Goal: Information Seeking & Learning: Learn about a topic

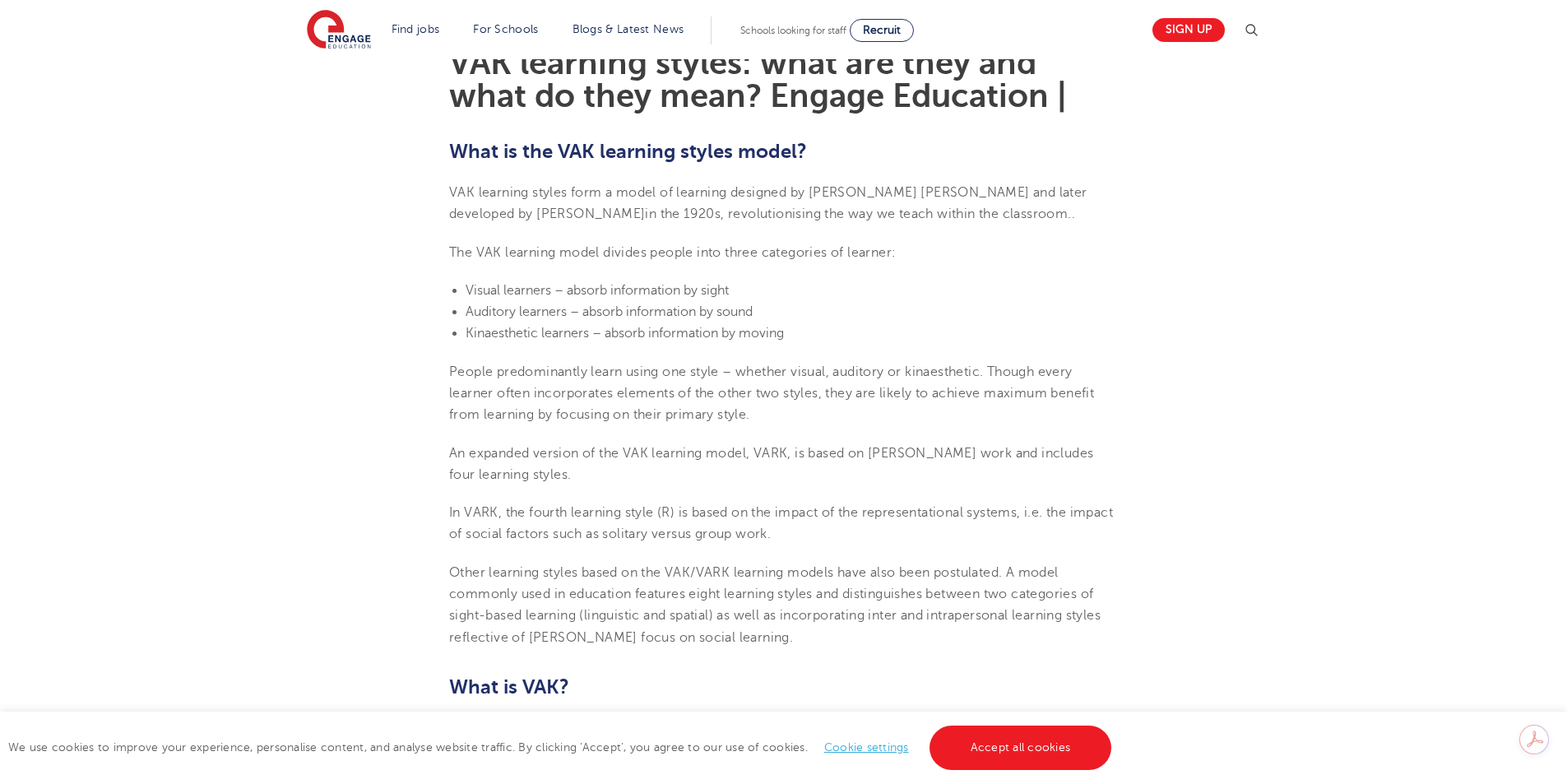
scroll to position [478, 0]
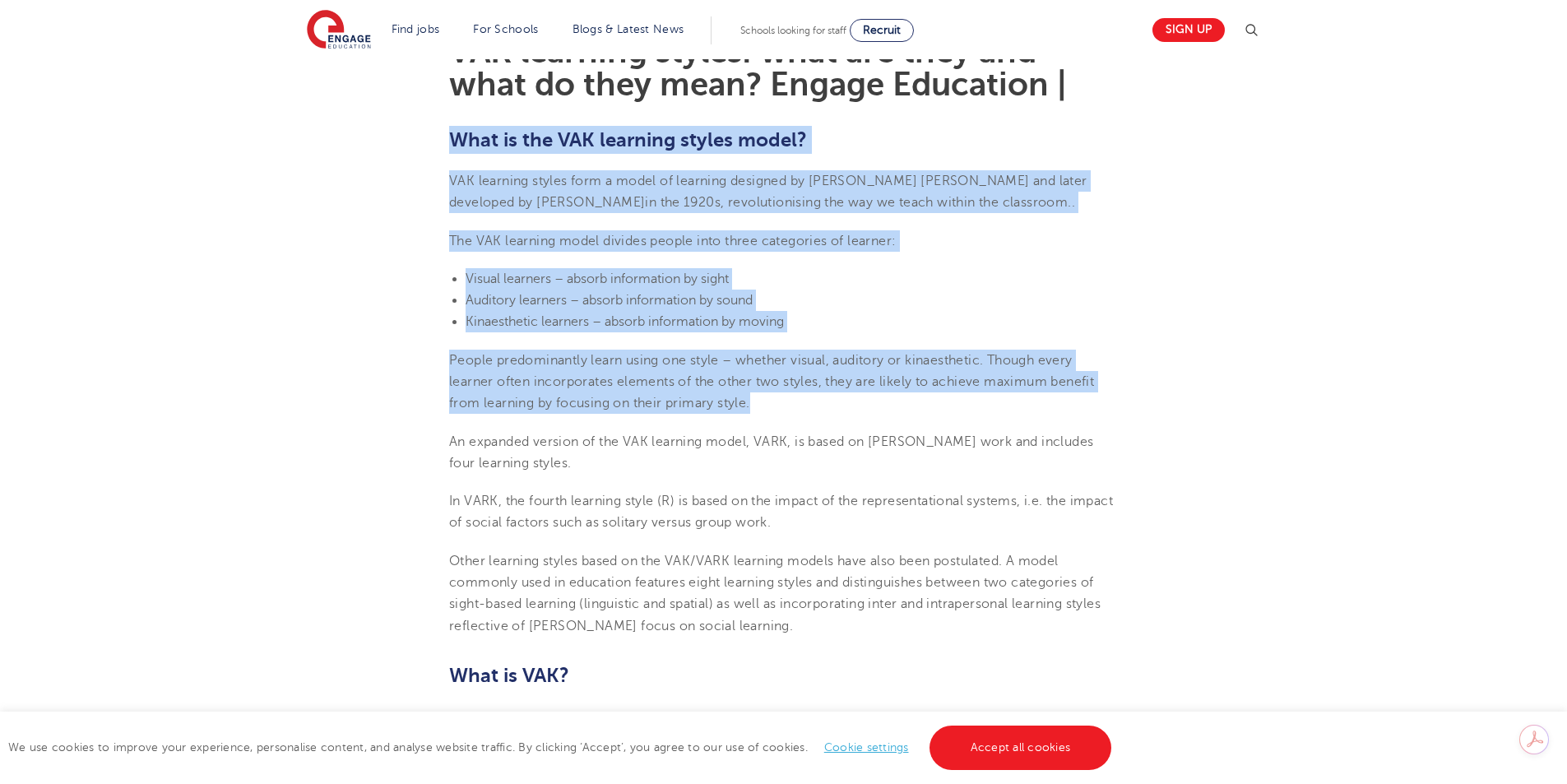
drag, startPoint x: 450, startPoint y: 137, endPoint x: 804, endPoint y: 406, distance: 444.6
copy section "What is the VAK learning styles model? VAK learning styles form a model of lear…"
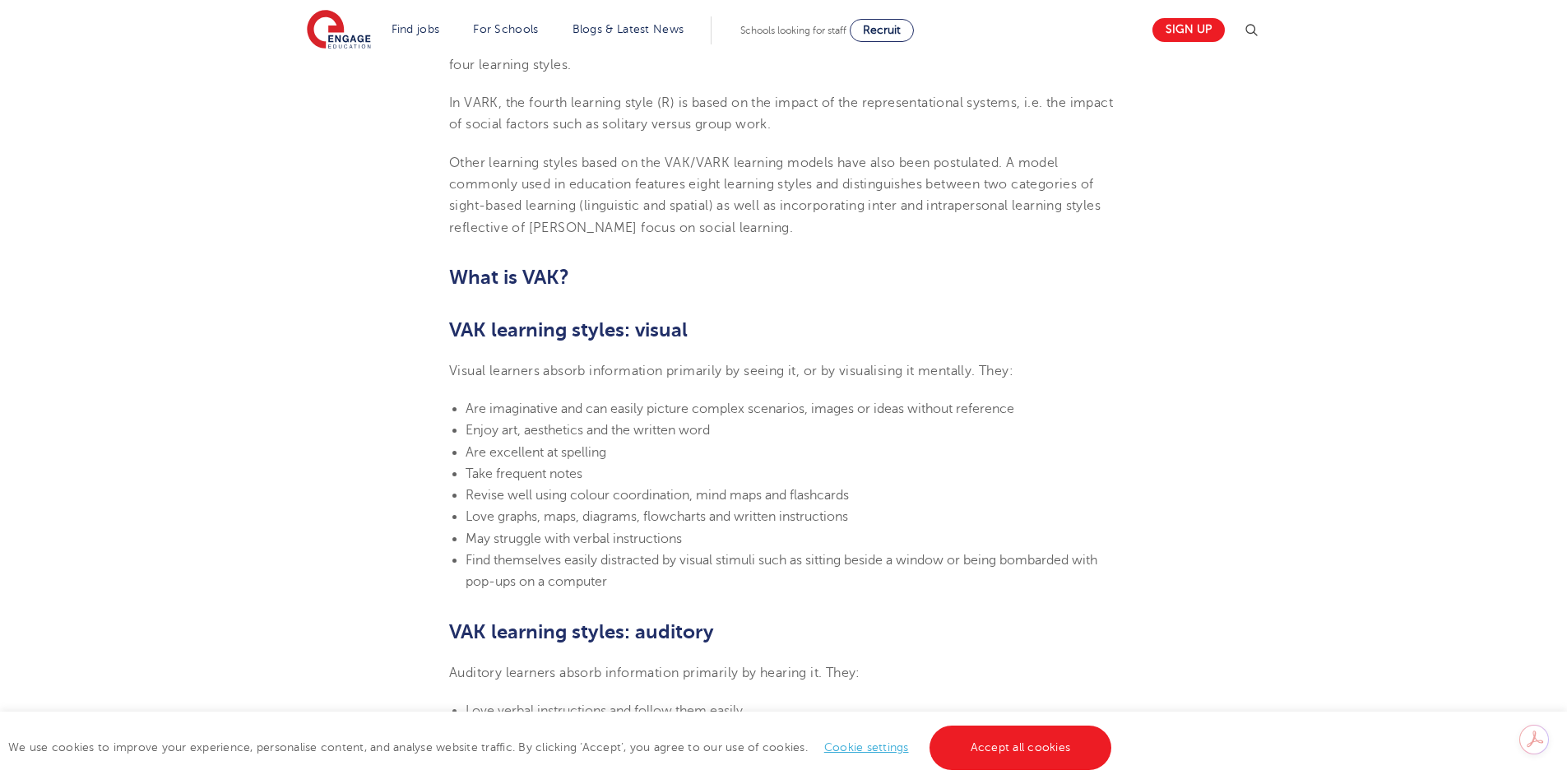
scroll to position [971, 0]
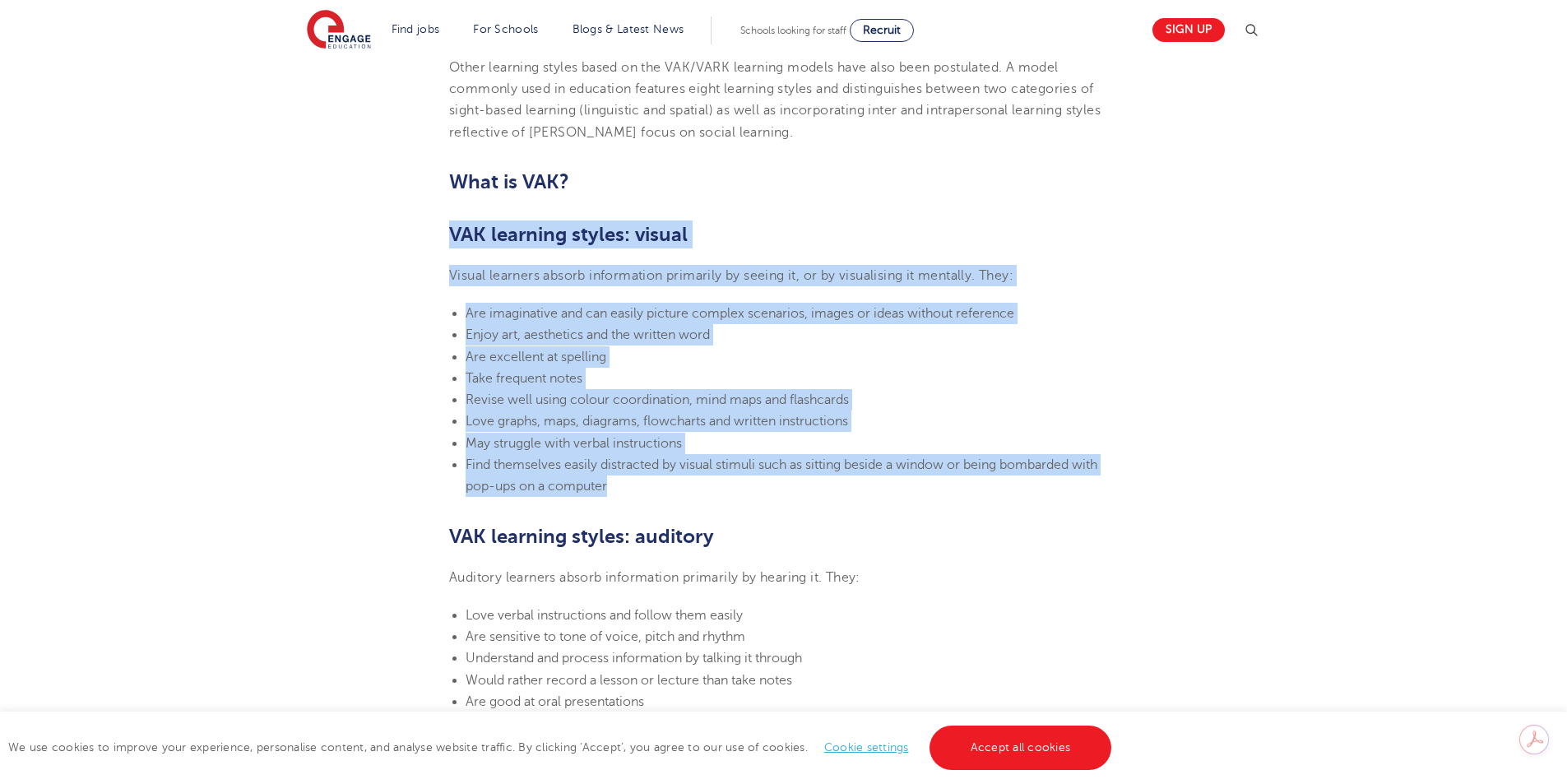
drag, startPoint x: 450, startPoint y: 228, endPoint x: 1022, endPoint y: 494, distance: 630.8
click at [1022, 494] on section "[DATE] VAK learning styles: what are they and what do they mean? Engage Educati…" at bounding box center [784, 633] width 998 height 2302
copy section "VAK learning styles: visual Visual learners absorb information primarily by see…"
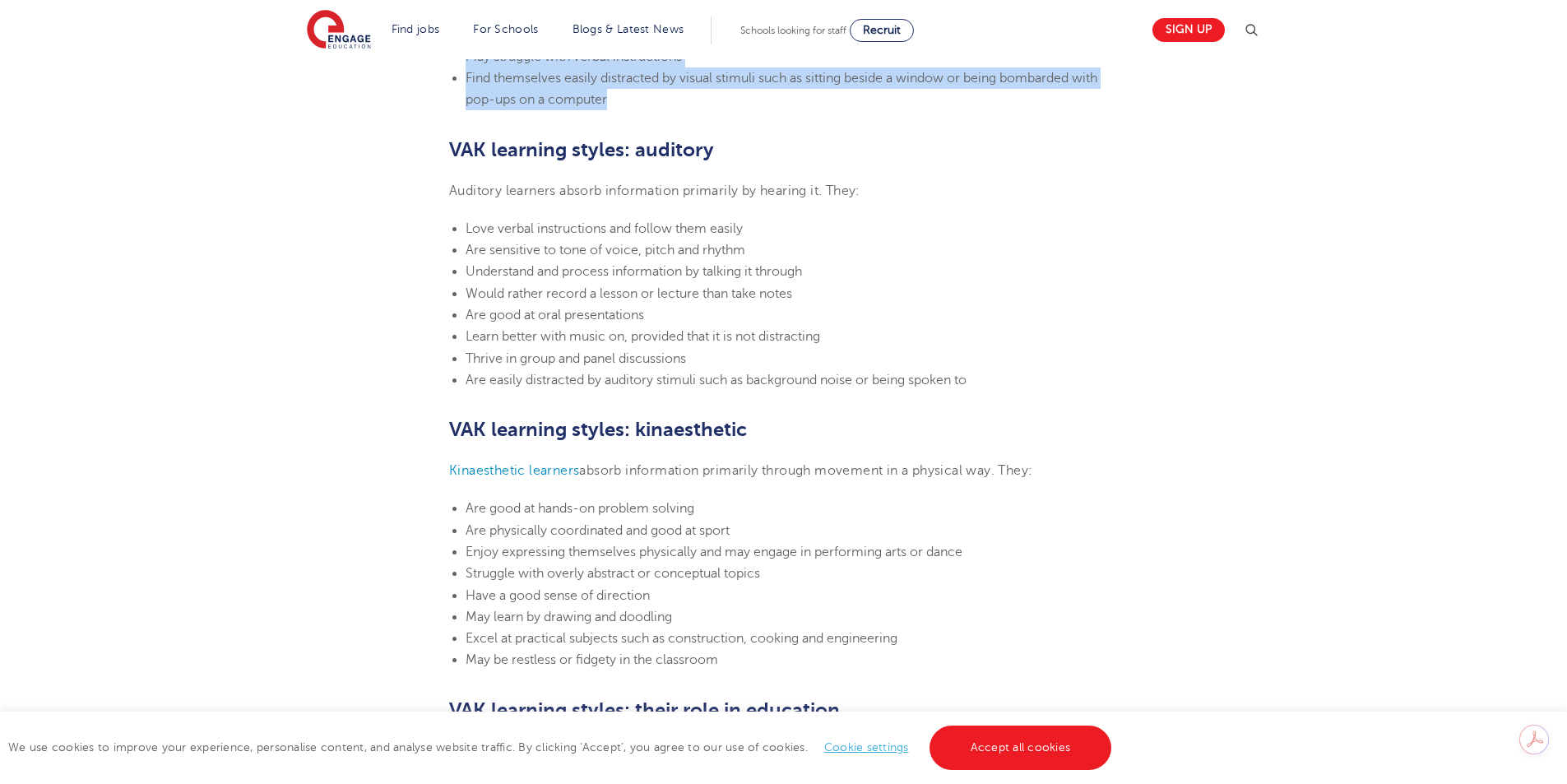
scroll to position [1383, 0]
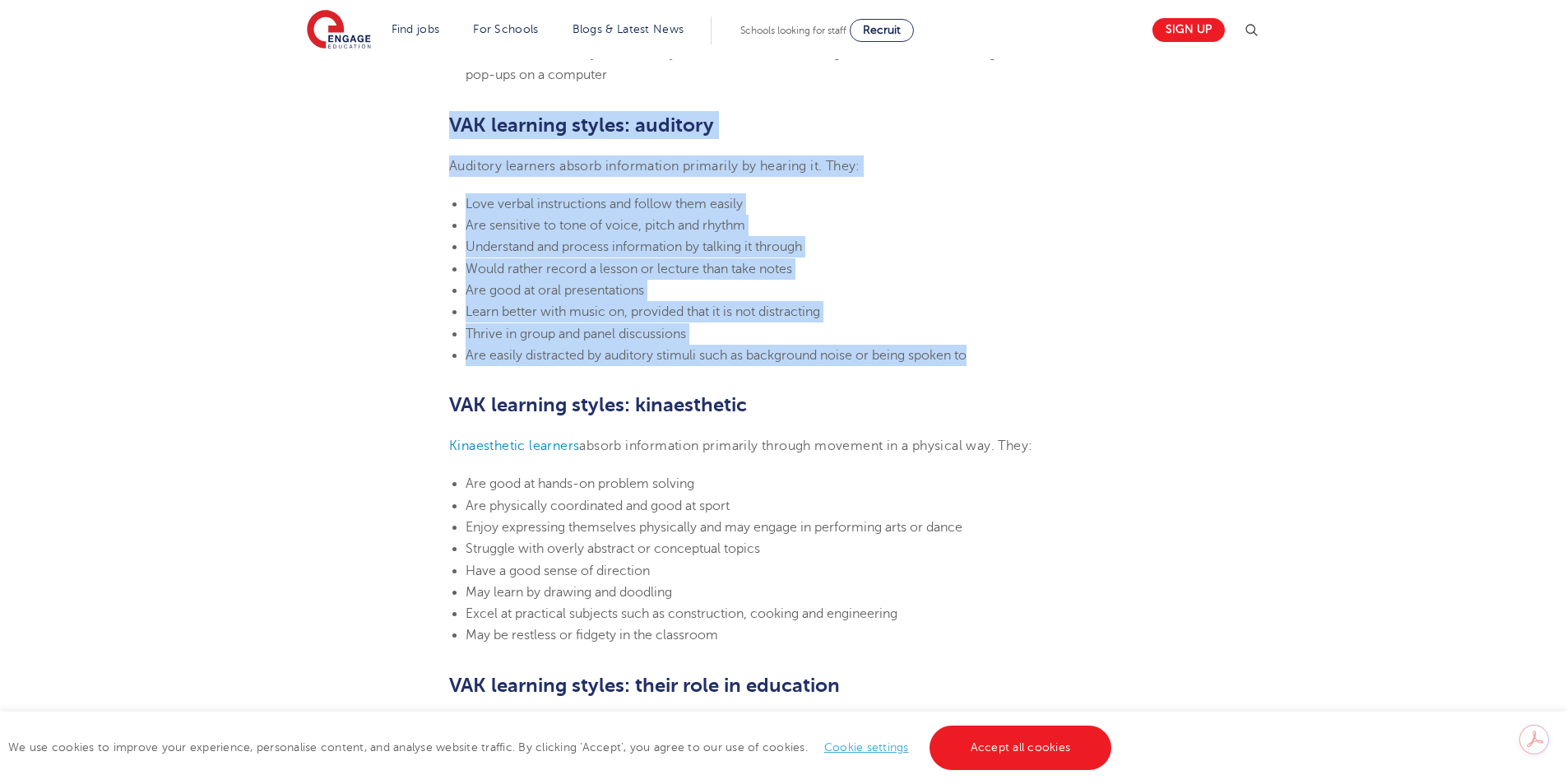
drag, startPoint x: 451, startPoint y: 121, endPoint x: 1020, endPoint y: 349, distance: 613.0
click at [1020, 349] on section "[DATE] VAK learning styles: what are they and what do they mean? Engage Educati…" at bounding box center [784, 222] width 998 height 2302
copy section "VAK learning styles: auditory Auditory learners absorb information primarily by…"
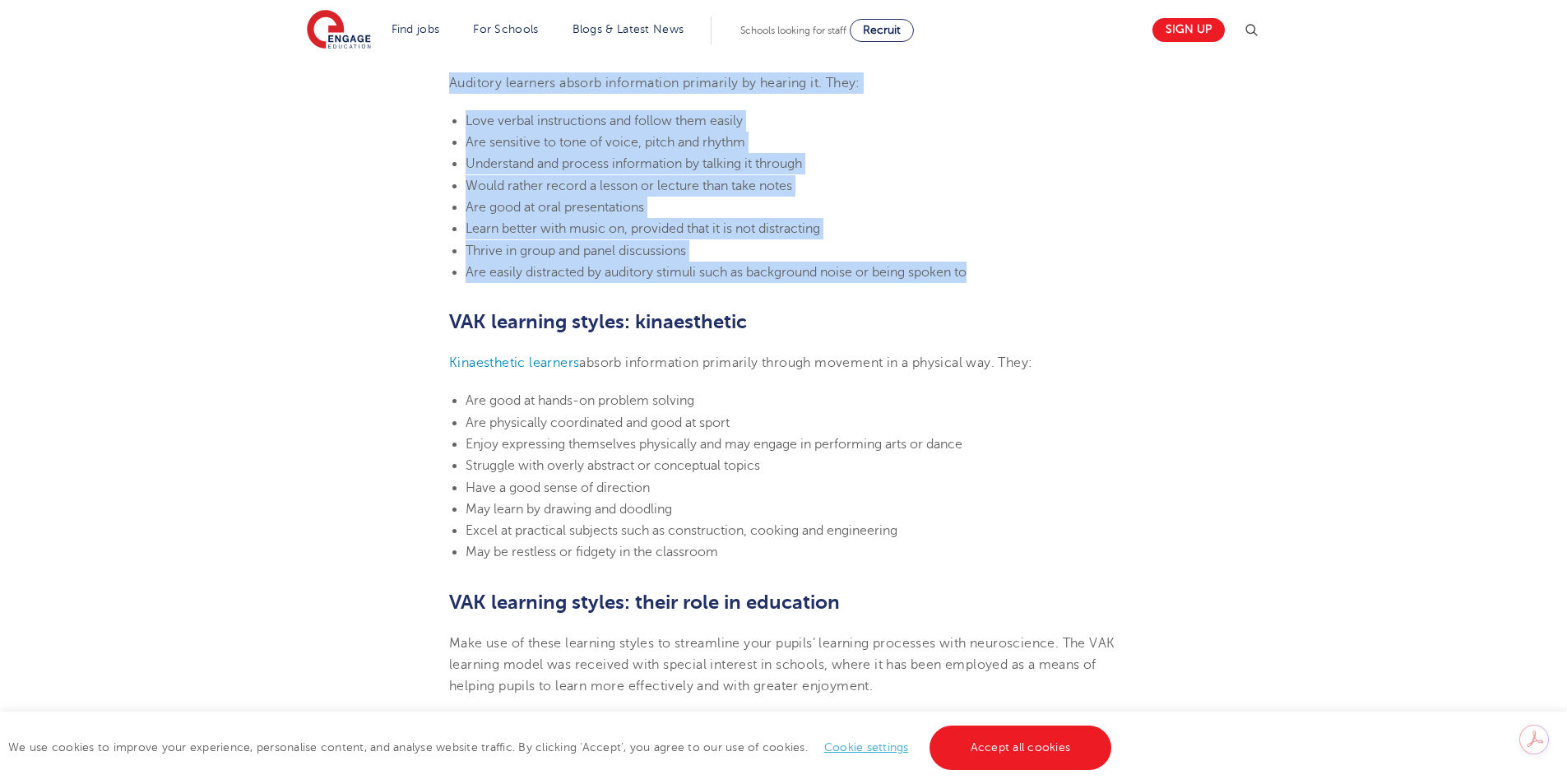
scroll to position [1547, 0]
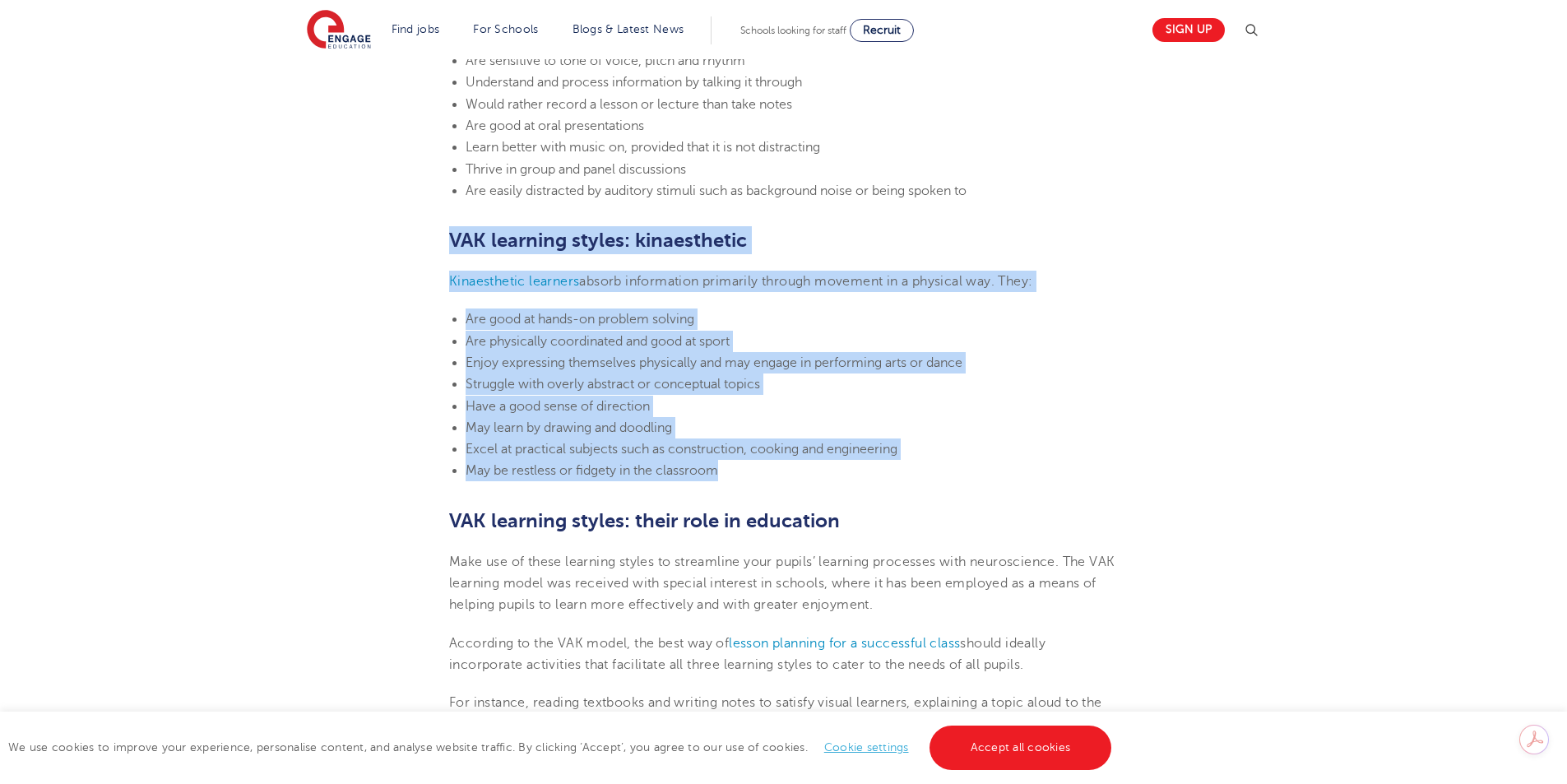
drag, startPoint x: 453, startPoint y: 236, endPoint x: 956, endPoint y: 474, distance: 556.5
click at [956, 474] on section "[DATE] VAK learning styles: what are they and what do they mean? Engage Educati…" at bounding box center [784, 58] width 998 height 2302
copy section "VAK learning styles: kinaesthetic Kinaesthetic learners absorb information prim…"
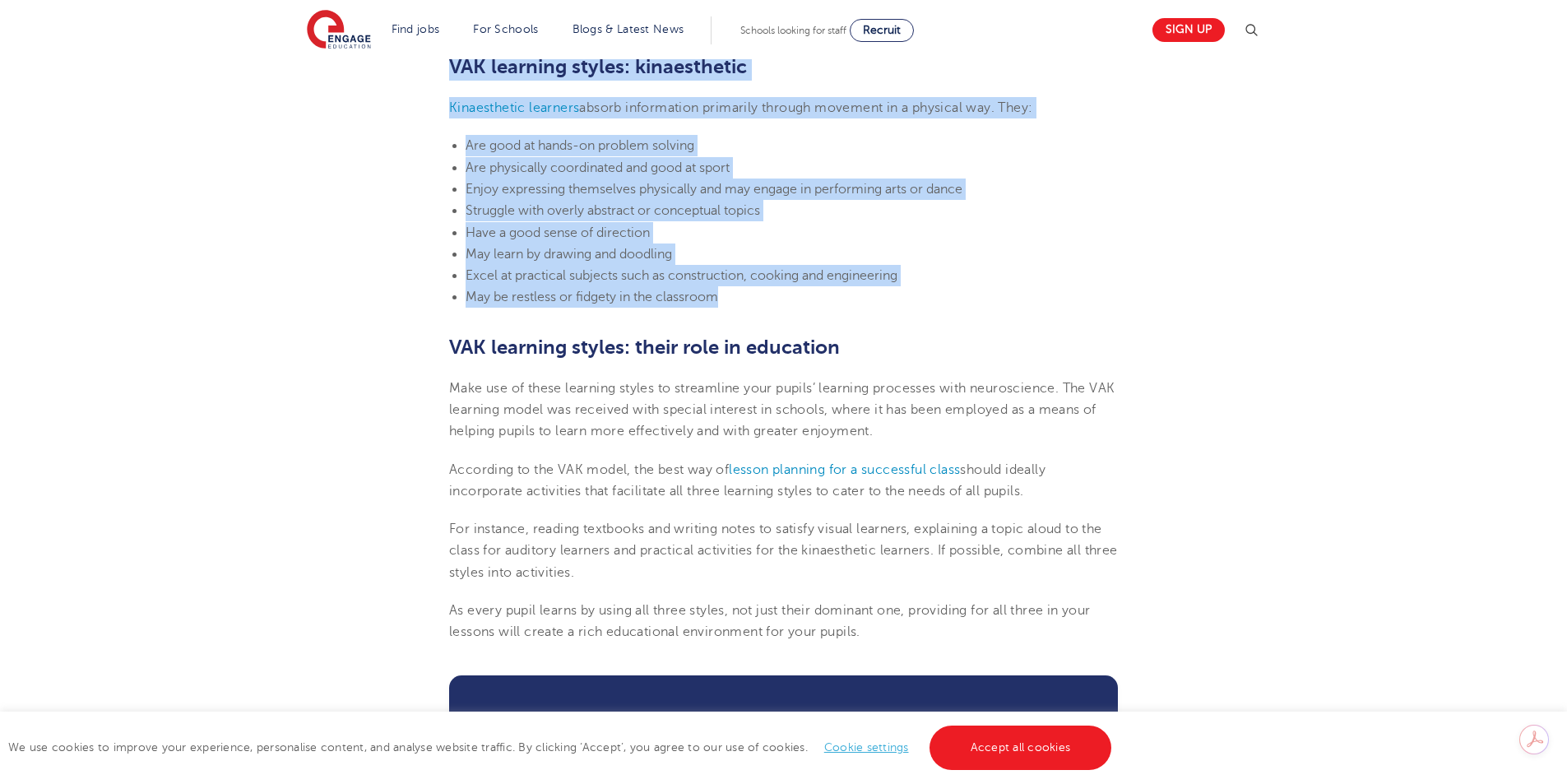
scroll to position [1794, 0]
